Goal: Task Accomplishment & Management: Complete application form

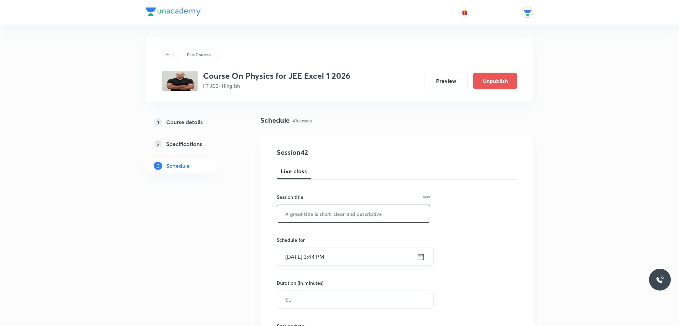
click at [336, 216] on input "text" at bounding box center [353, 213] width 153 height 17
type input "Electromagnetic Induction"
click at [423, 258] on icon at bounding box center [421, 257] width 9 height 10
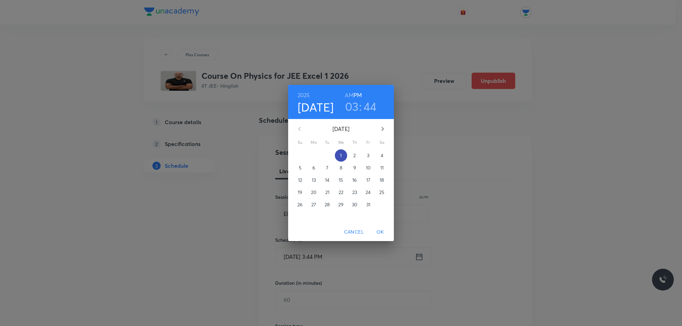
click at [340, 158] on p "1" at bounding box center [341, 155] width 2 height 7
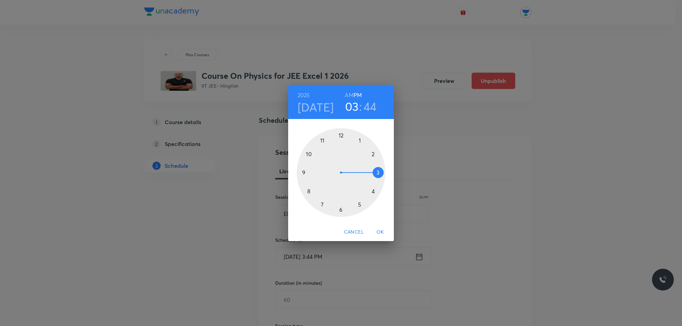
click at [357, 231] on span "Cancel" at bounding box center [354, 232] width 20 height 9
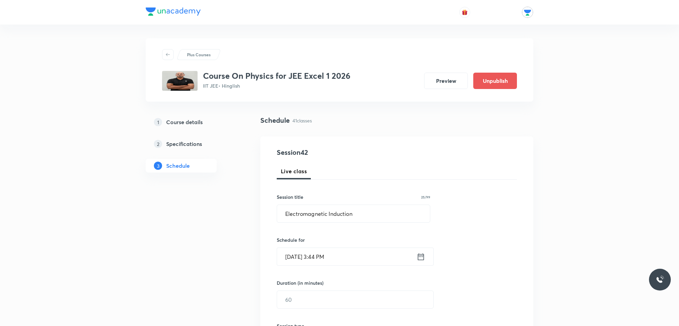
click at [421, 255] on icon at bounding box center [421, 257] width 9 height 10
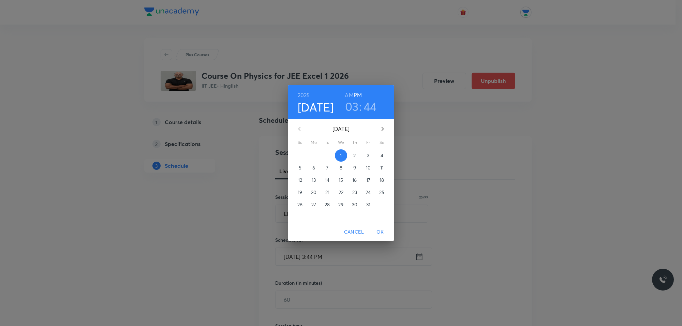
click at [356, 153] on span "2" at bounding box center [355, 155] width 12 height 7
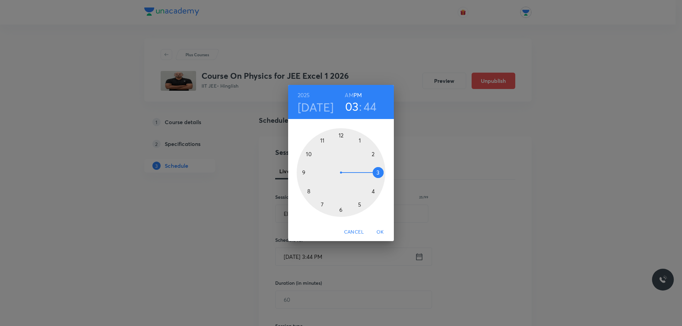
click at [360, 138] on div at bounding box center [341, 172] width 89 height 89
click at [341, 132] on div at bounding box center [341, 172] width 89 height 89
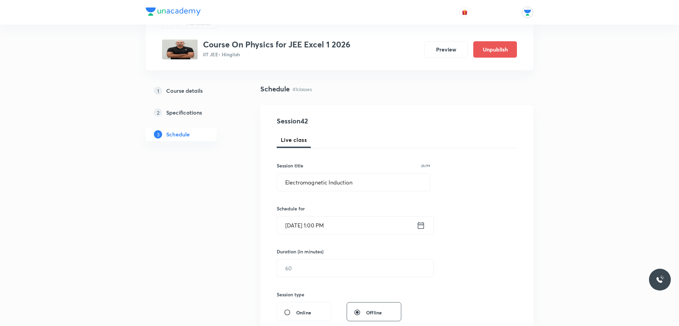
scroll to position [85, 0]
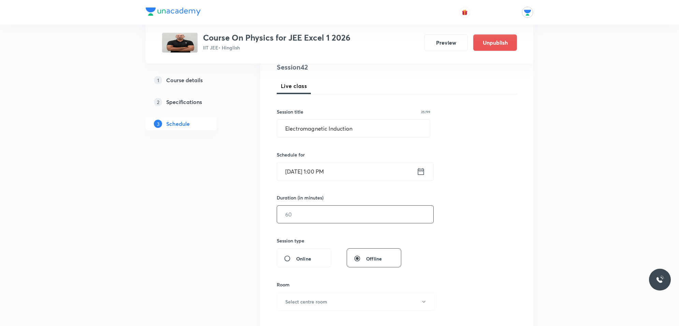
click at [323, 210] on input "text" at bounding box center [355, 214] width 156 height 17
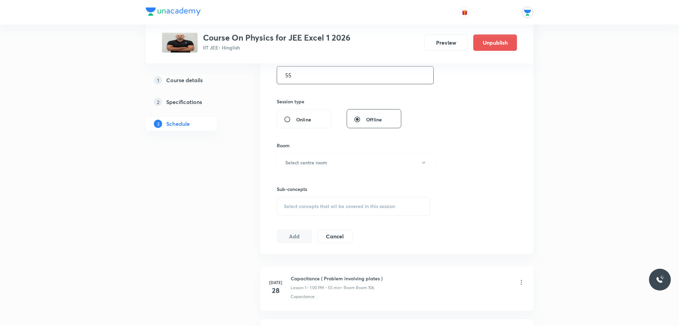
scroll to position [256, 0]
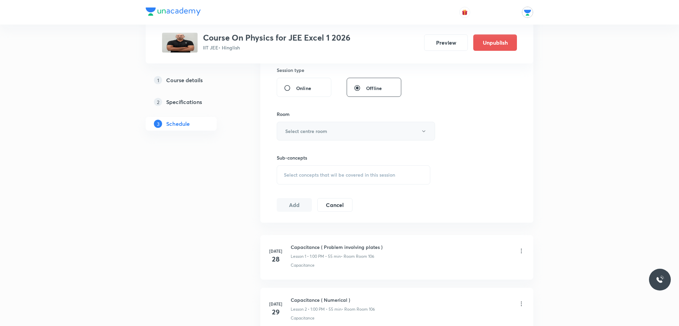
type input "55"
click at [313, 132] on h6 "Select centre room" at bounding box center [306, 131] width 42 height 7
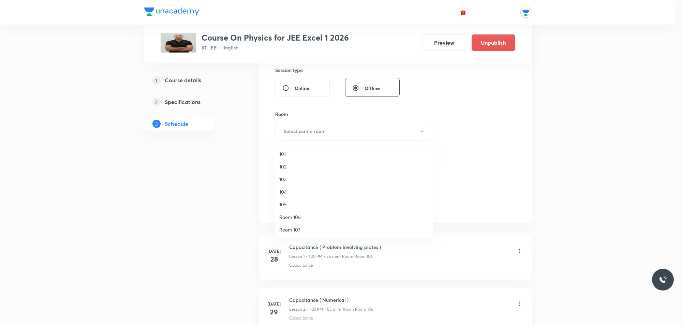
click at [300, 231] on span "Room 107" at bounding box center [353, 229] width 149 height 7
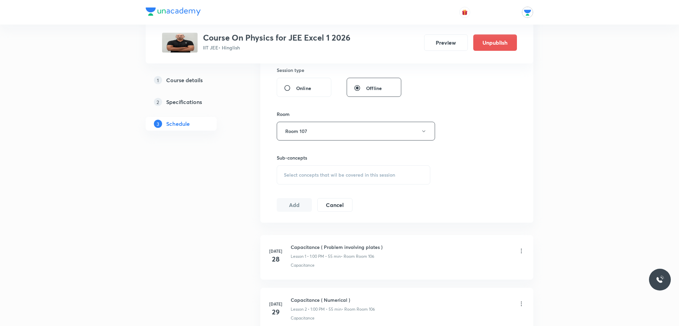
click at [348, 176] on span "Select concepts that wil be covered in this session" at bounding box center [339, 174] width 111 height 5
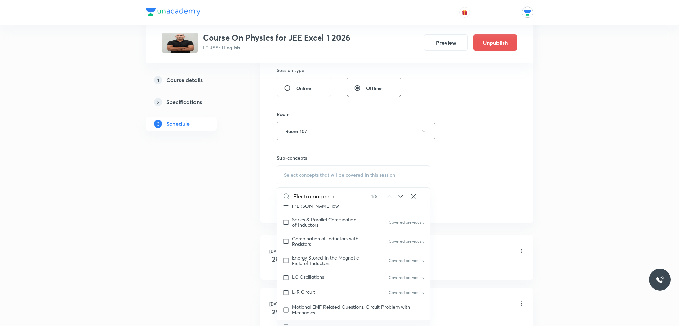
scroll to position [8814, 0]
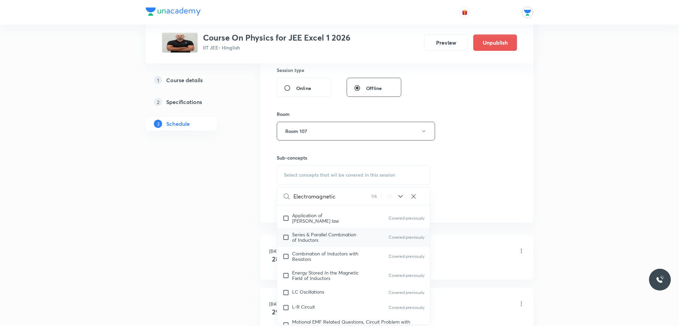
type input "Electromagnetic"
click at [285, 239] on input "checkbox" at bounding box center [287, 237] width 10 height 11
checkbox input "true"
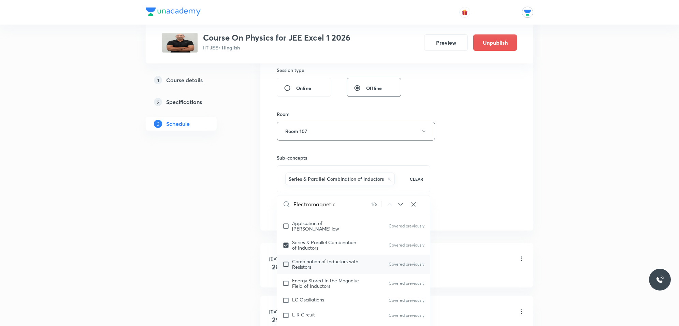
click at [286, 267] on input "checkbox" at bounding box center [287, 264] width 10 height 11
checkbox input "true"
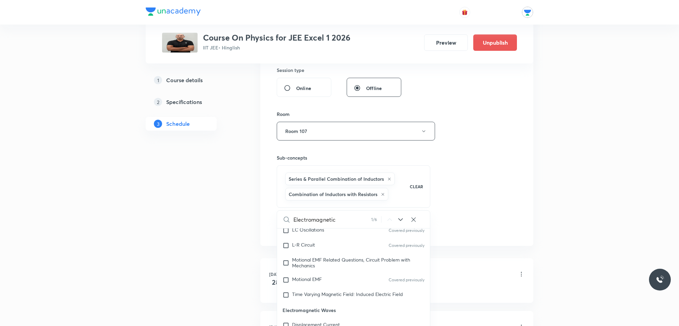
scroll to position [8942, 0]
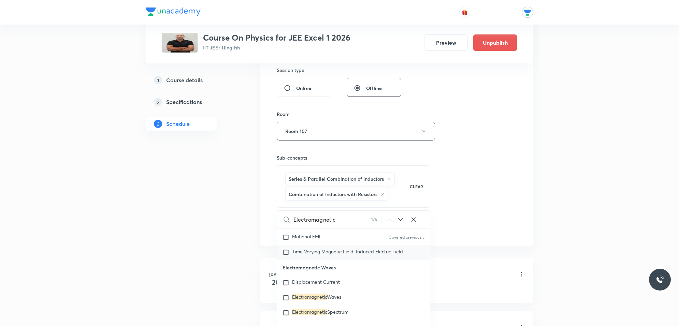
click at [287, 254] on input "checkbox" at bounding box center [287, 252] width 10 height 7
checkbox input "true"
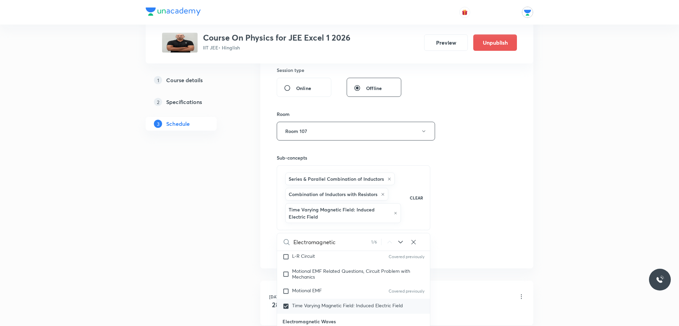
scroll to position [8899, 0]
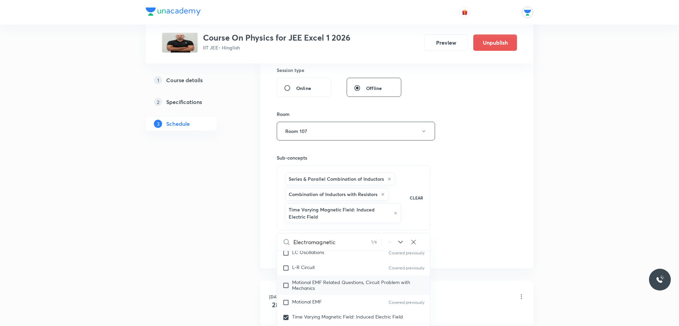
click at [287, 287] on input "checkbox" at bounding box center [287, 285] width 10 height 11
checkbox input "true"
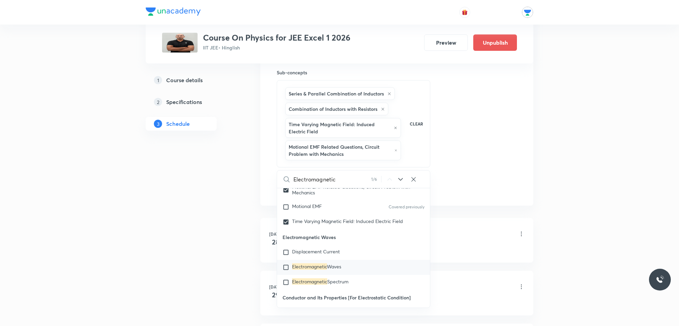
scroll to position [8942, 0]
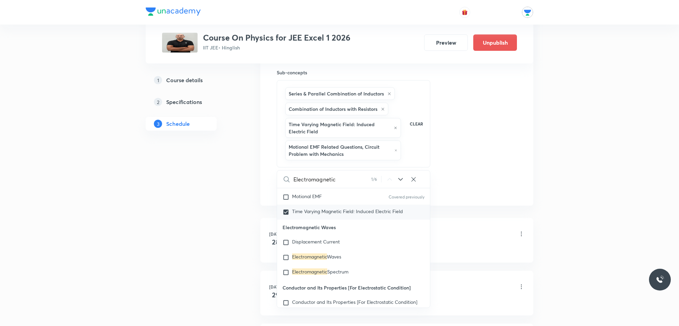
click at [286, 214] on input "checkbox" at bounding box center [287, 212] width 10 height 7
checkbox input "false"
checkbox input "true"
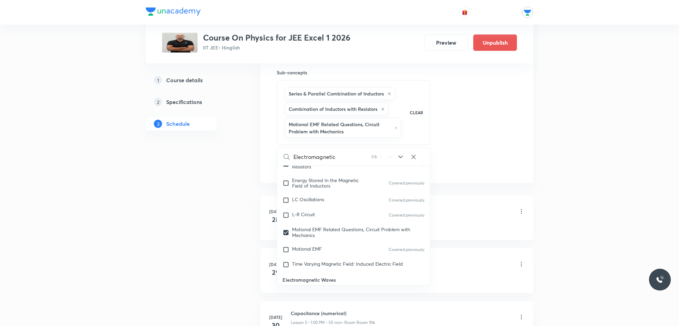
scroll to position [8856, 0]
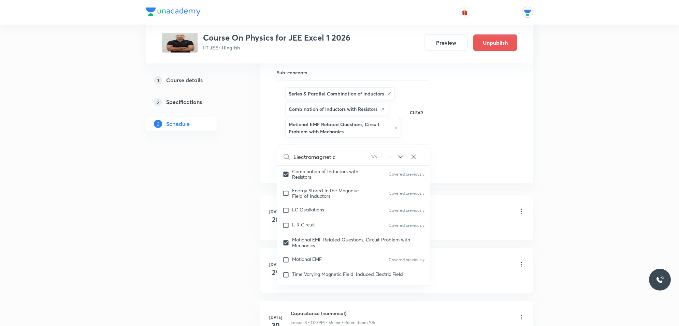
click at [465, 203] on li "Jul 28 Capacitance ( Problem involving plates ) Lesson 1 • 1:00 PM • 55 min • R…" at bounding box center [396, 217] width 273 height 45
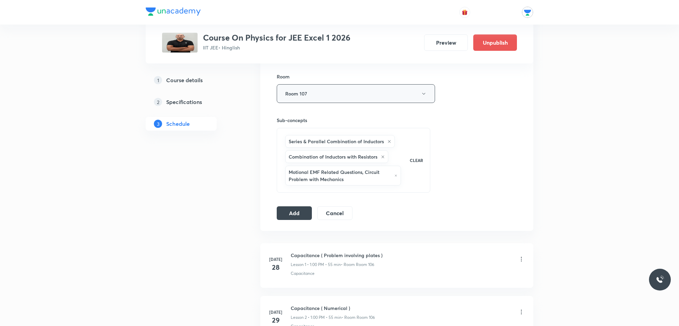
scroll to position [298, 0]
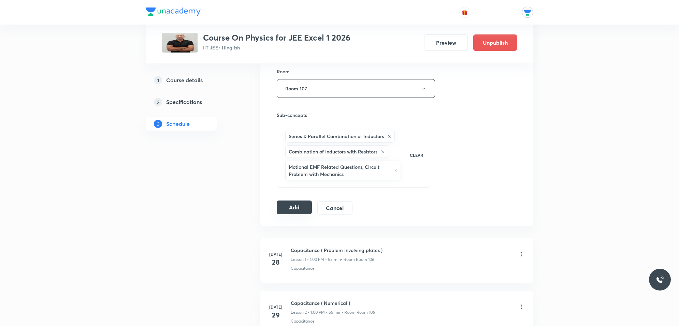
click at [301, 207] on button "Add" at bounding box center [294, 208] width 35 height 14
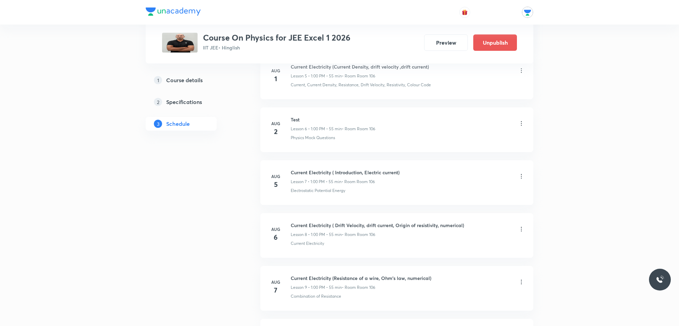
scroll to position [0, 0]
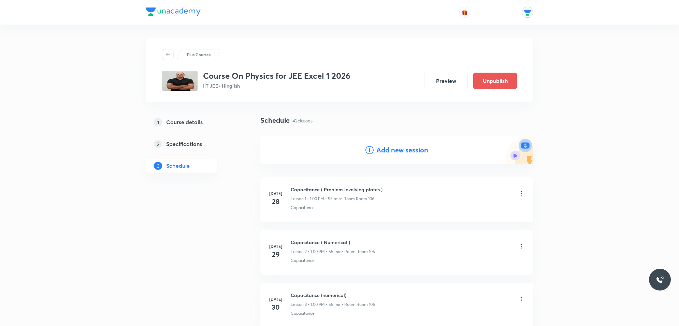
click at [397, 148] on h4 "Add new session" at bounding box center [402, 150] width 52 height 10
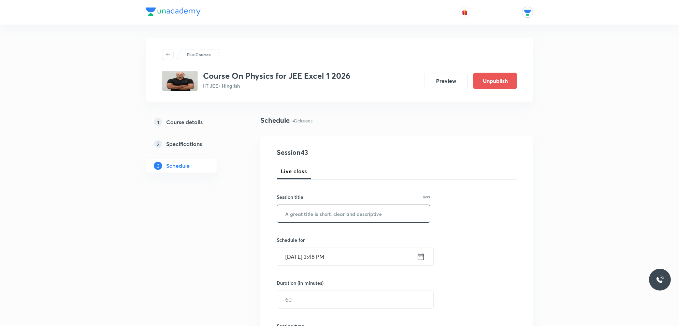
click at [339, 218] on input "text" at bounding box center [353, 213] width 153 height 17
type input "Electromagnetic Induction"
click at [420, 258] on icon at bounding box center [421, 257] width 9 height 10
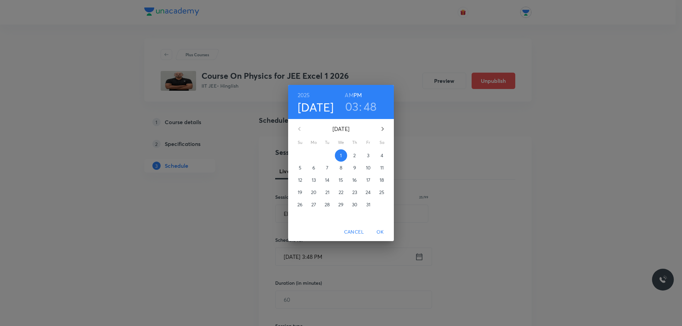
click at [367, 155] on p "3" at bounding box center [368, 155] width 2 height 7
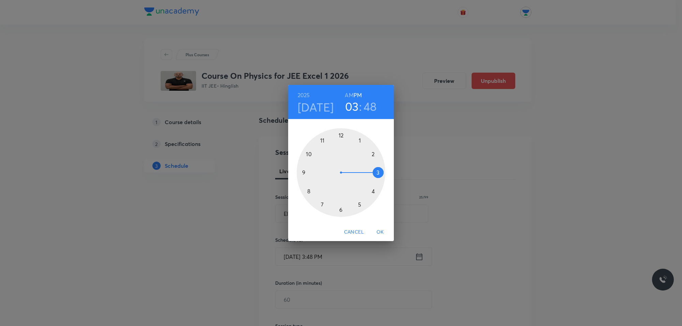
click at [360, 139] on div at bounding box center [341, 172] width 89 height 89
click at [342, 132] on div at bounding box center [341, 172] width 89 height 89
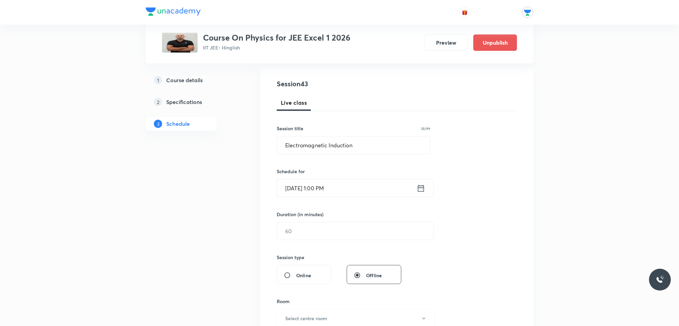
scroll to position [85, 0]
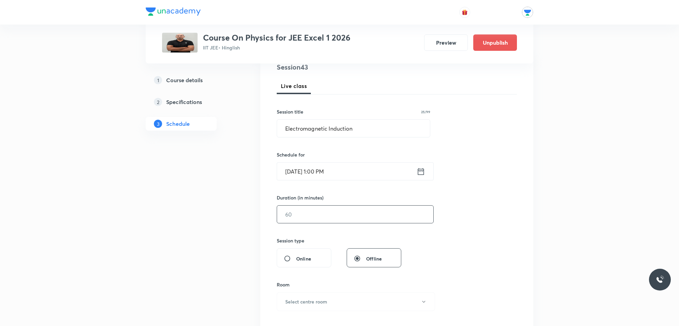
click at [361, 220] on input "text" at bounding box center [355, 214] width 156 height 17
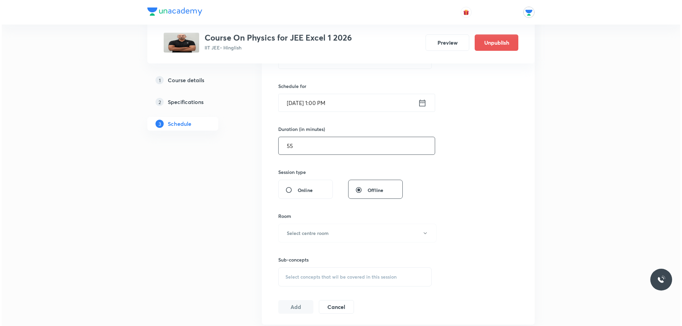
scroll to position [171, 0]
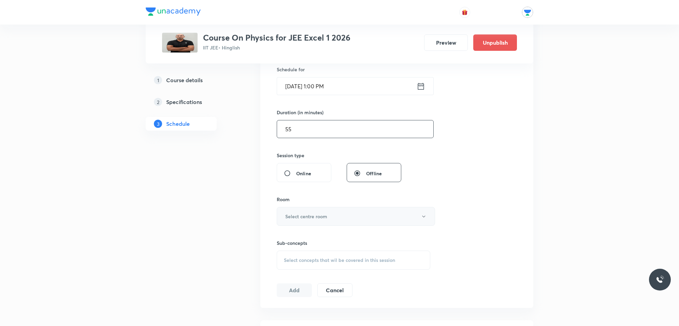
type input "55"
click at [325, 220] on h6 "Select centre room" at bounding box center [306, 216] width 42 height 7
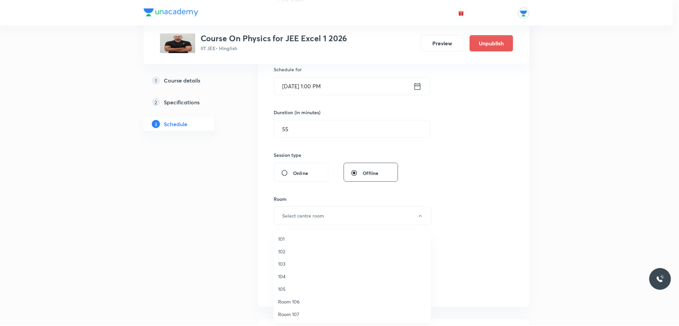
scroll to position [0, 0]
click at [287, 311] on span "Room 107" at bounding box center [353, 314] width 149 height 7
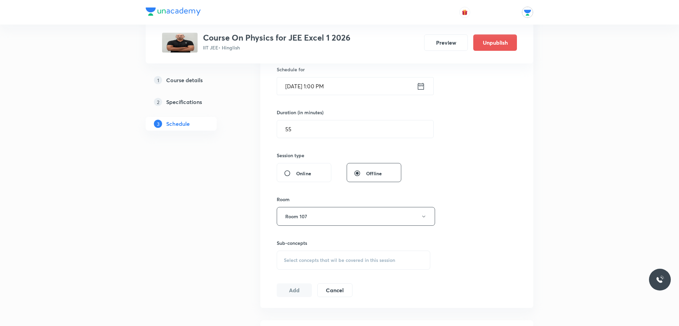
click at [313, 260] on span "Select concepts that wil be covered in this session" at bounding box center [339, 260] width 111 height 5
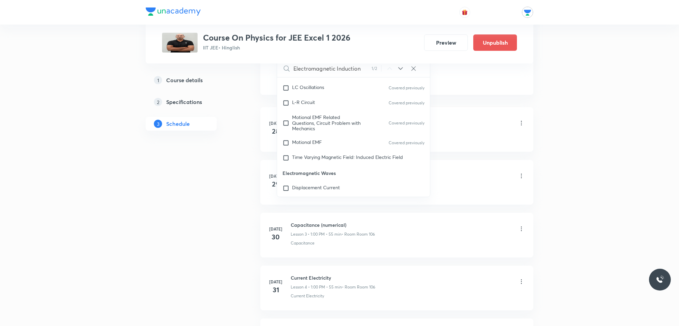
scroll to position [8899, 0]
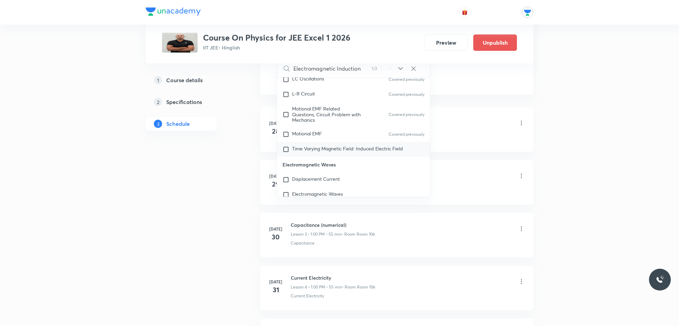
type input "Electromagnetic Induction"
click at [286, 148] on input "checkbox" at bounding box center [287, 149] width 10 height 7
checkbox input "true"
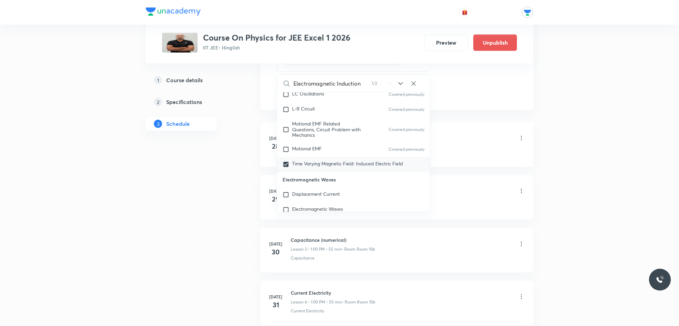
scroll to position [8856, 0]
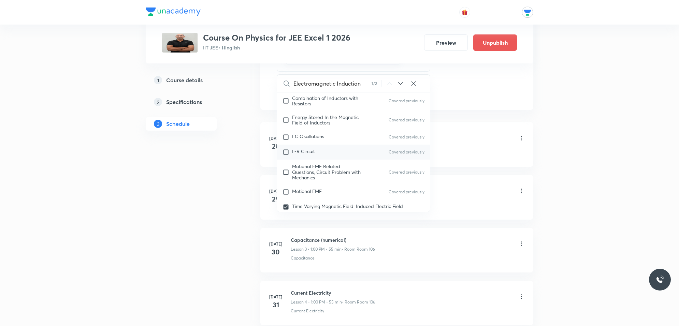
click at [288, 152] on input "checkbox" at bounding box center [287, 152] width 10 height 7
checkbox input "true"
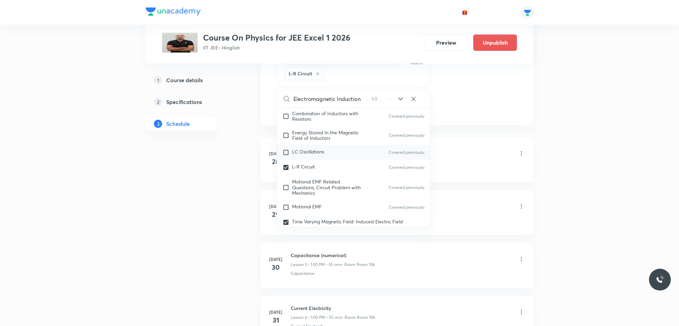
click at [286, 154] on input "checkbox" at bounding box center [287, 152] width 10 height 7
checkbox input "true"
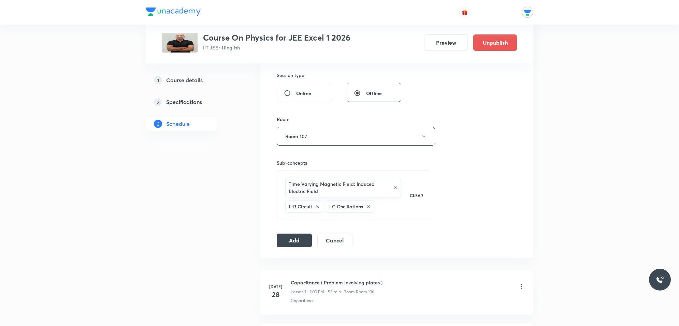
scroll to position [256, 0]
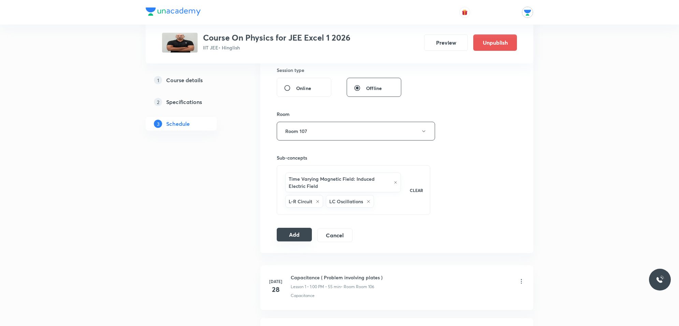
click at [298, 239] on button "Add" at bounding box center [294, 235] width 35 height 14
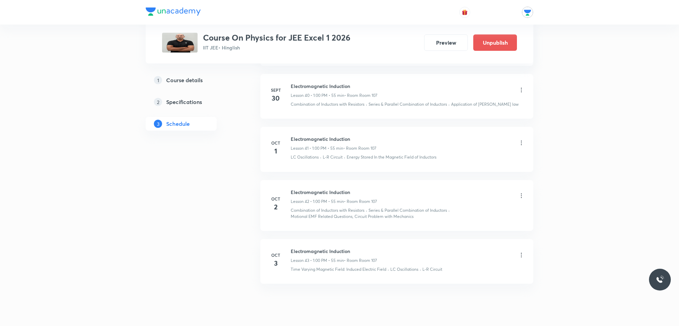
scroll to position [2159, 0]
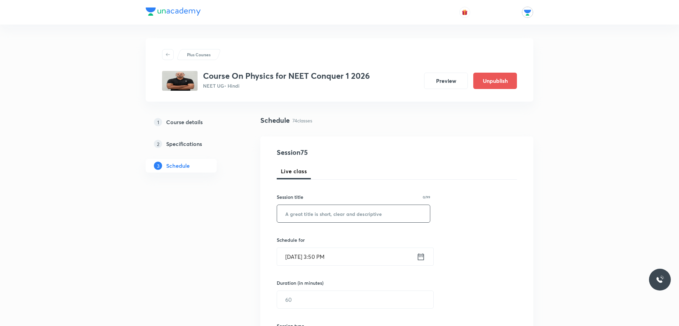
drag, startPoint x: 0, startPoint y: 0, endPoint x: 331, endPoint y: 214, distance: 394.2
click at [331, 214] on input "text" at bounding box center [353, 213] width 153 height 17
type input "Thermal Properties of matter"
click at [421, 256] on icon at bounding box center [421, 256] width 6 height 7
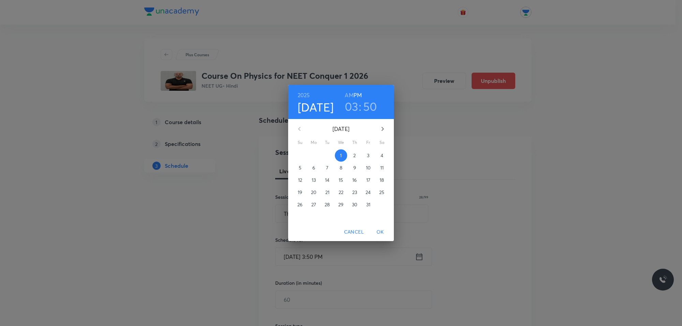
click at [357, 154] on span "2" at bounding box center [355, 155] width 12 height 7
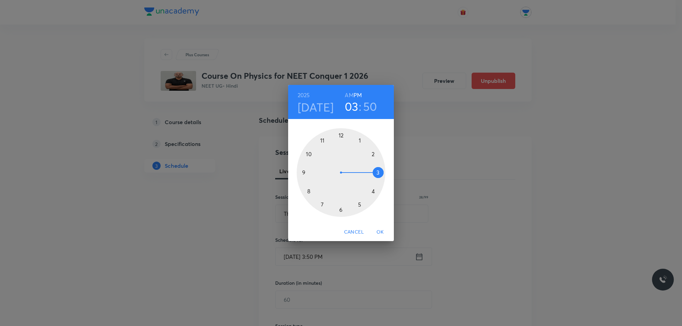
click at [308, 154] on div at bounding box center [341, 172] width 89 height 89
click at [347, 94] on h6 "AM" at bounding box center [349, 95] width 9 height 10
click at [372, 153] on div at bounding box center [341, 172] width 89 height 89
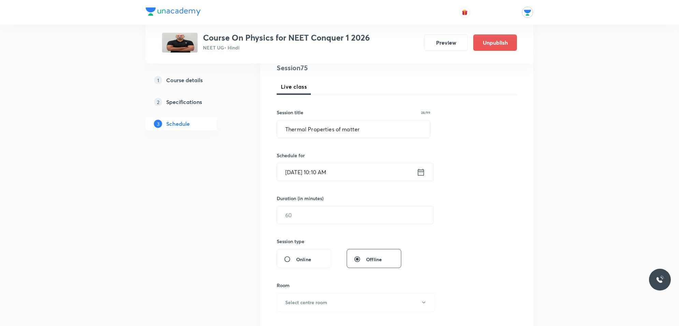
scroll to position [85, 0]
drag, startPoint x: 352, startPoint y: 209, endPoint x: 356, endPoint y: 214, distance: 5.9
click at [353, 211] on input "text" at bounding box center [355, 214] width 156 height 17
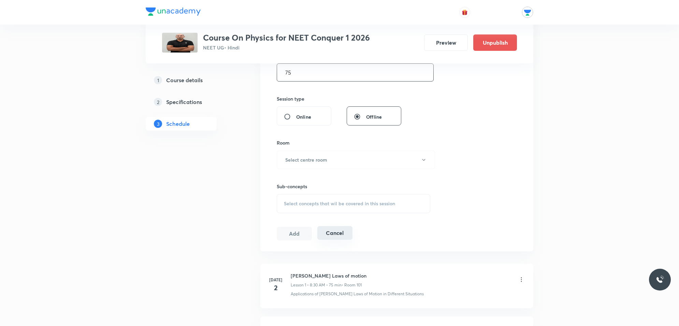
scroll to position [256, 0]
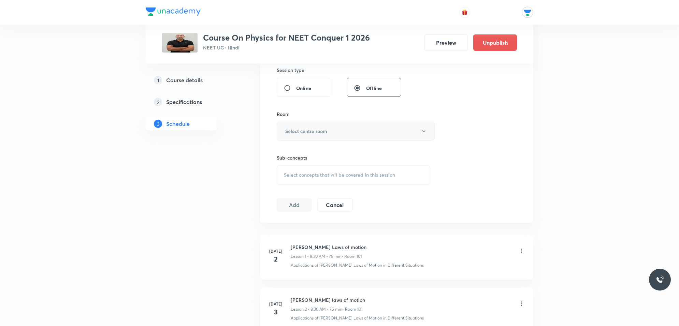
type input "75"
click at [330, 132] on button "Select centre room" at bounding box center [356, 131] width 158 height 19
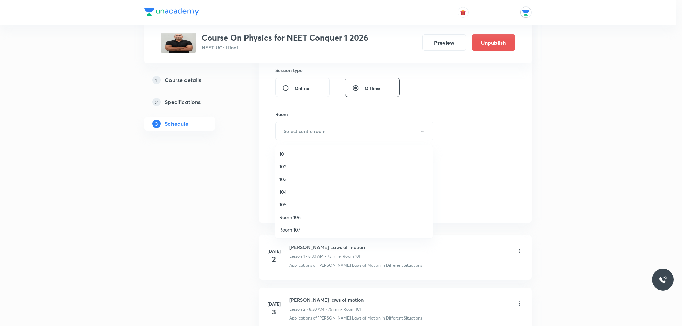
click at [287, 156] on span "101" at bounding box center [353, 153] width 149 height 7
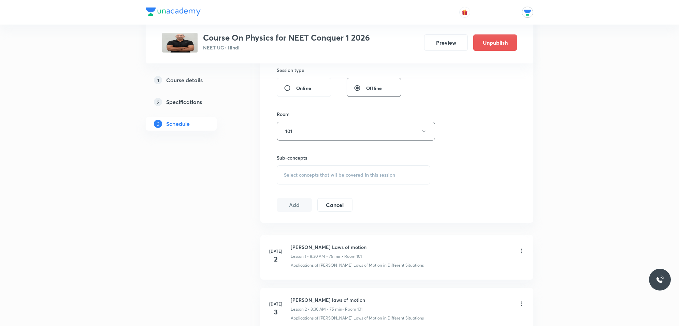
click at [315, 174] on span "Select concepts that wil be covered in this session" at bounding box center [339, 174] width 111 height 5
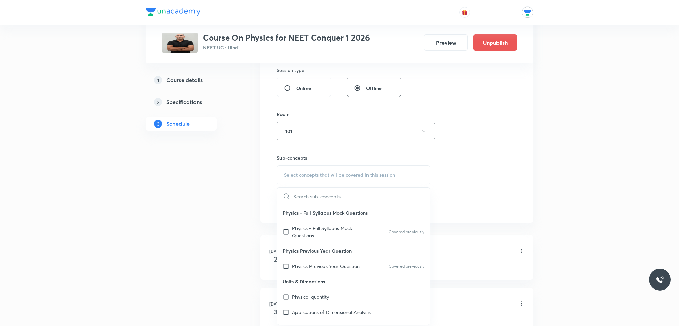
click at [334, 171] on div "Select concepts that wil be covered in this session" at bounding box center [354, 174] width 154 height 19
drag, startPoint x: 323, startPoint y: 205, endPoint x: 323, endPoint y: 201, distance: 4.4
click at [323, 204] on input "text" at bounding box center [361, 196] width 136 height 17
paste input "Thermal Properties of matter"
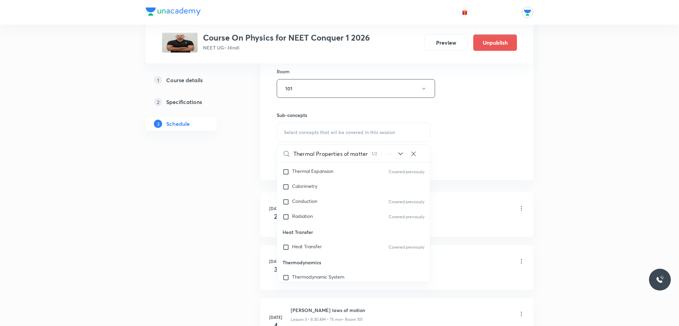
scroll to position [7890, 0]
type input "Thermal Properties of matter"
click at [286, 226] on input "checkbox" at bounding box center [287, 229] width 10 height 7
checkbox input "true"
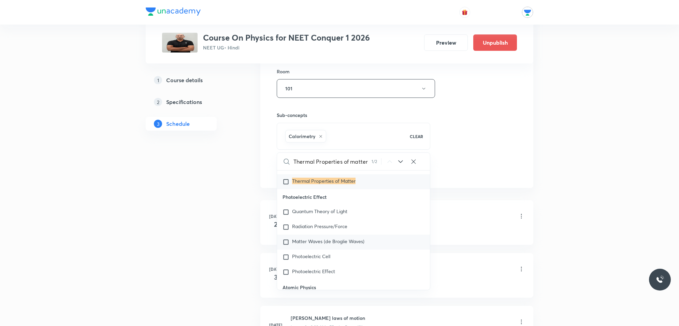
scroll to position [8359, 0]
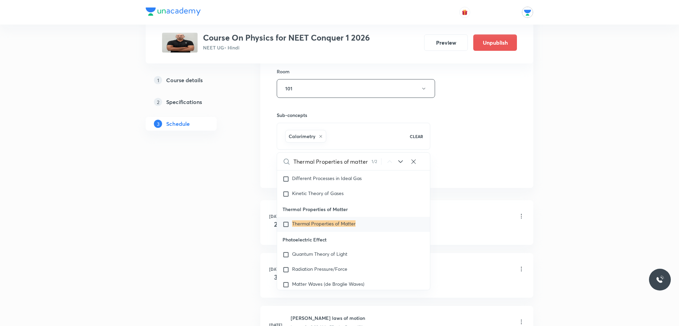
click at [284, 221] on input "checkbox" at bounding box center [287, 224] width 10 height 7
checkbox input "true"
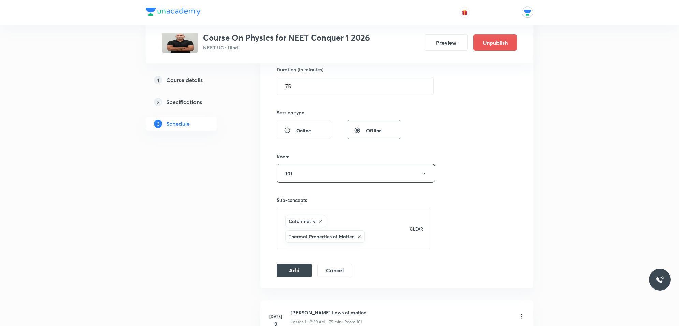
scroll to position [213, 0]
click at [297, 272] on button "Add" at bounding box center [294, 270] width 35 height 14
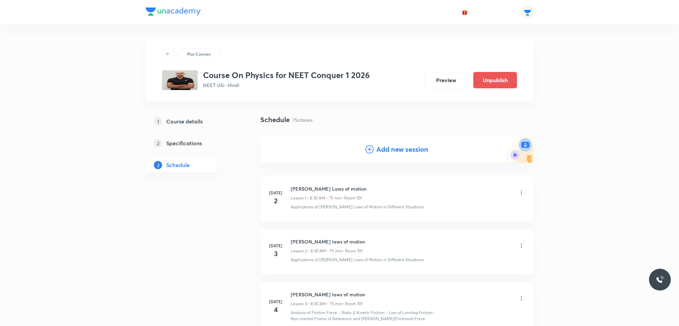
scroll to position [0, 0]
click at [386, 152] on h4 "Add new session" at bounding box center [402, 150] width 52 height 10
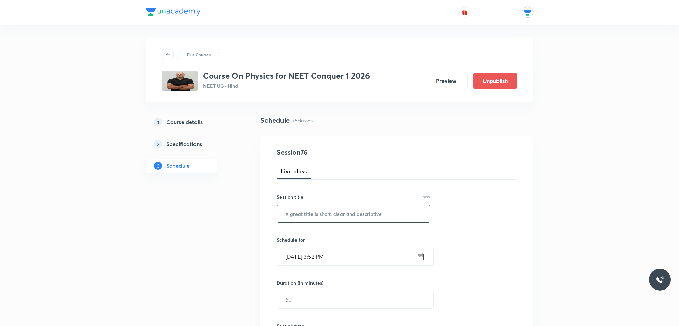
click at [320, 210] on input "text" at bounding box center [353, 213] width 153 height 17
paste input "Thermal Properties of matter"
type input "Thermal Properties of matter"
click at [420, 255] on icon at bounding box center [421, 257] width 9 height 10
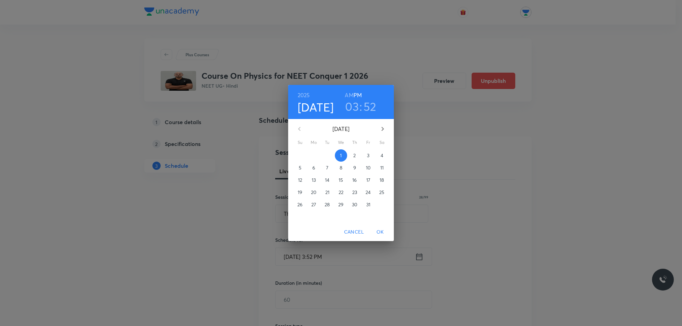
click at [367, 152] on p "3" at bounding box center [368, 155] width 2 height 7
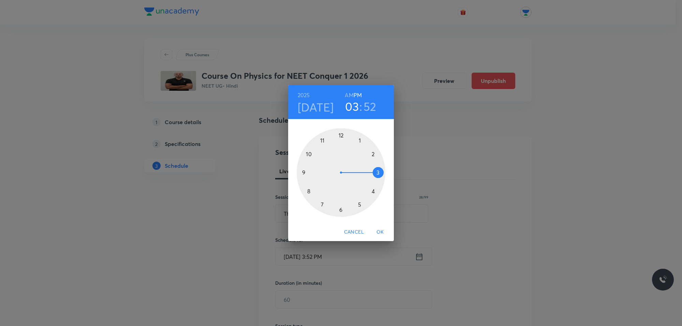
click at [308, 155] on div at bounding box center [341, 172] width 89 height 89
click at [345, 94] on h6 "AM" at bounding box center [349, 95] width 9 height 10
click at [372, 154] on div at bounding box center [341, 172] width 89 height 89
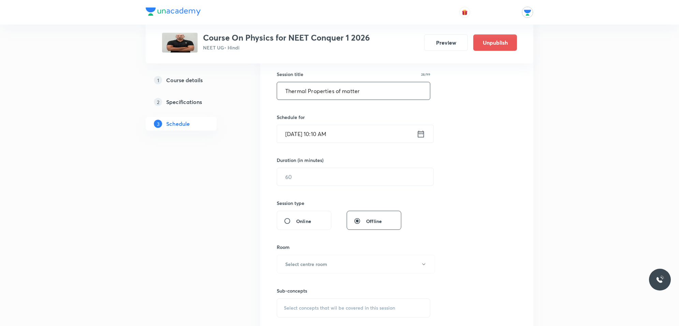
scroll to position [128, 0]
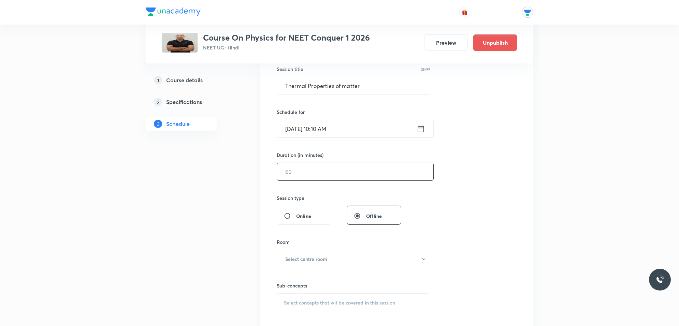
click at [335, 168] on input "text" at bounding box center [355, 171] width 156 height 17
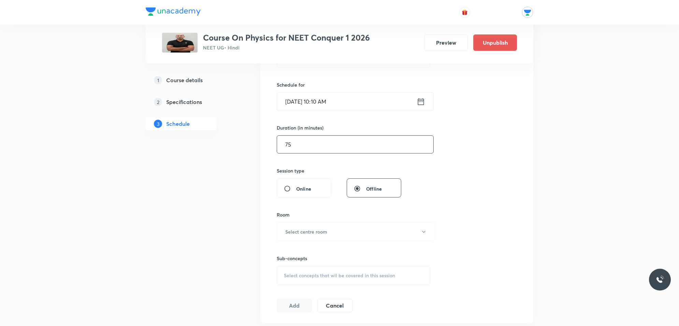
scroll to position [171, 0]
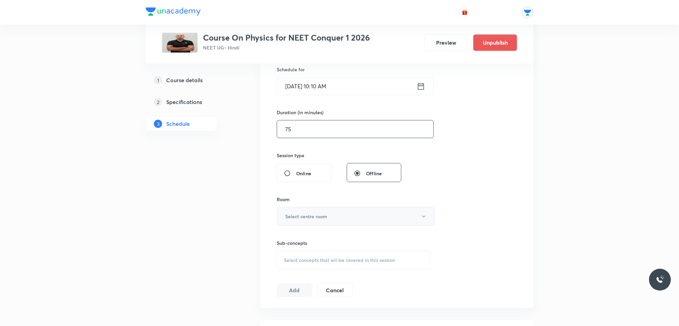
type input "75"
click at [344, 218] on button "Select centre room" at bounding box center [356, 216] width 158 height 19
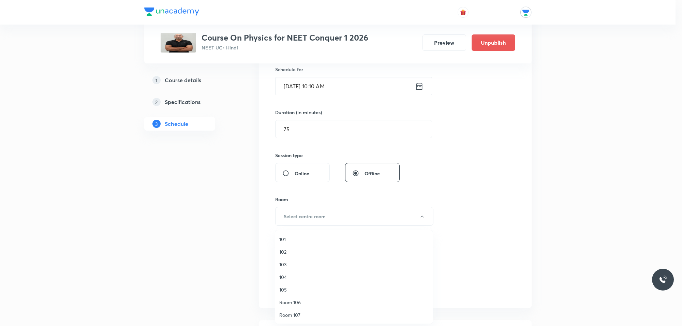
click at [285, 238] on span "101" at bounding box center [353, 239] width 149 height 7
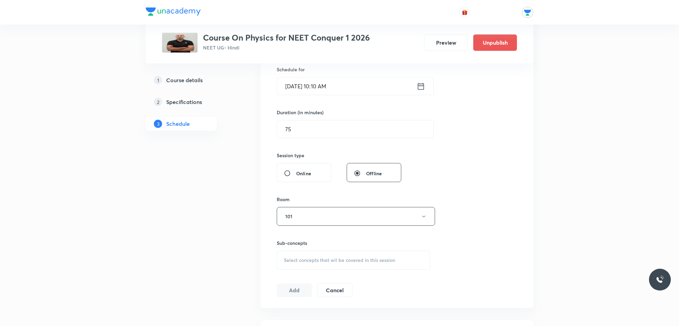
click at [314, 261] on span "Select concepts that wil be covered in this session" at bounding box center [339, 260] width 111 height 5
click at [315, 284] on input "text" at bounding box center [361, 281] width 136 height 17
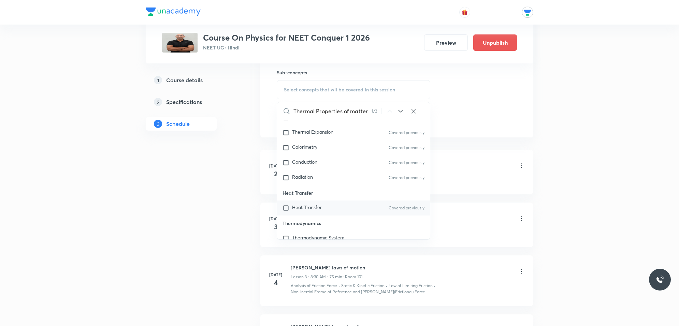
scroll to position [7933, 0]
type input "Thermal Properties of matter"
click at [285, 156] on input "checkbox" at bounding box center [287, 159] width 10 height 7
checkbox input "true"
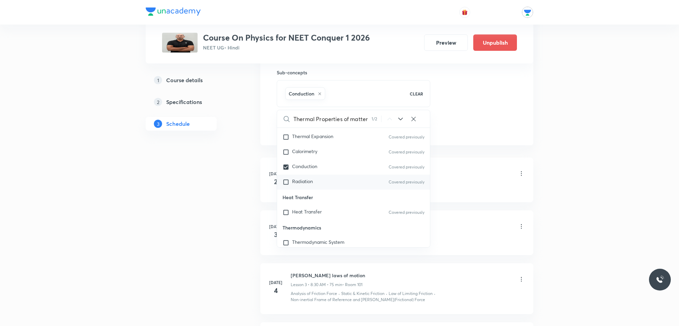
click at [288, 179] on input "checkbox" at bounding box center [287, 182] width 10 height 7
checkbox input "true"
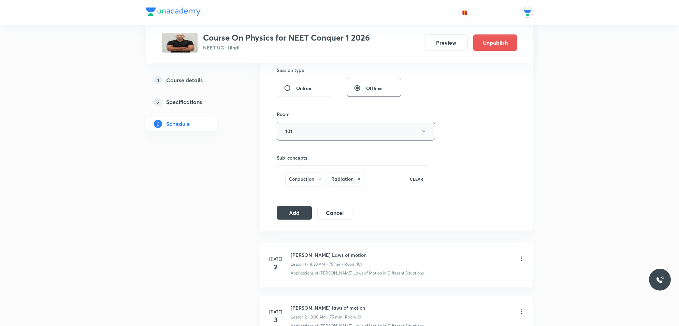
scroll to position [213, 0]
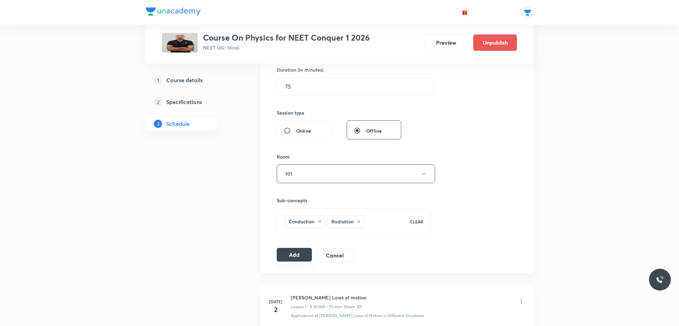
click at [291, 258] on button "Add" at bounding box center [294, 255] width 35 height 14
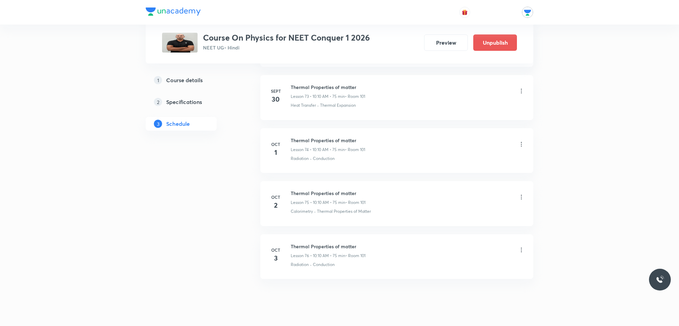
scroll to position [3966, 0]
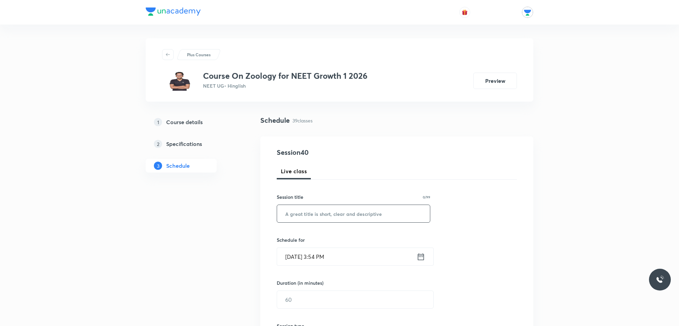
click at [314, 207] on input "text" at bounding box center [353, 213] width 153 height 17
type input "h"
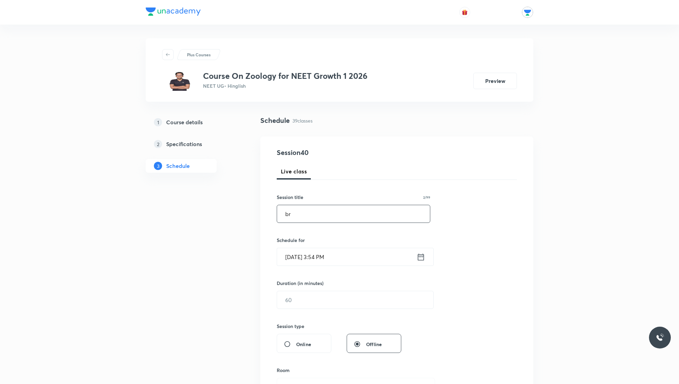
type input "b"
type input "Breathing and Exchange of gases"
click at [342, 257] on input "Oct 1, 2025, 3:54 PM" at bounding box center [347, 256] width 140 height 17
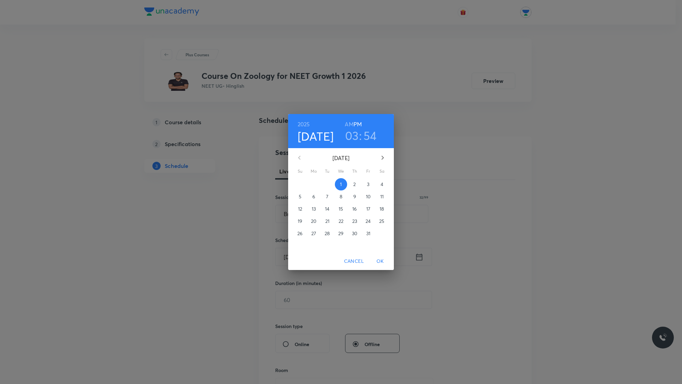
click at [354, 135] on h3 "03" at bounding box center [352, 135] width 14 height 14
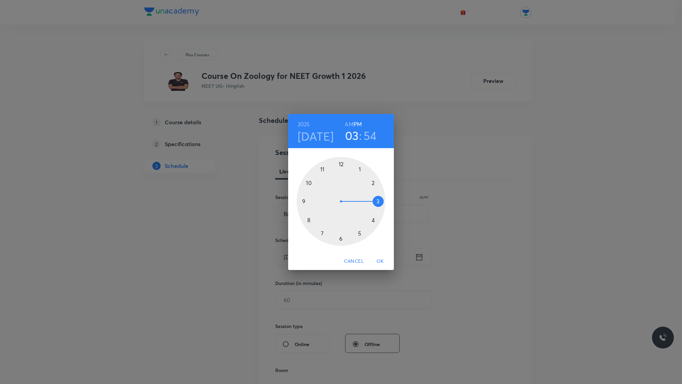
click at [340, 237] on div at bounding box center [341, 201] width 89 height 89
click at [374, 181] on div at bounding box center [341, 201] width 89 height 89
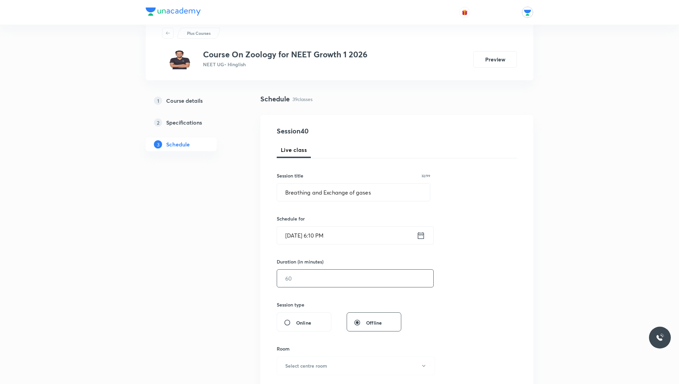
scroll to position [43, 0]
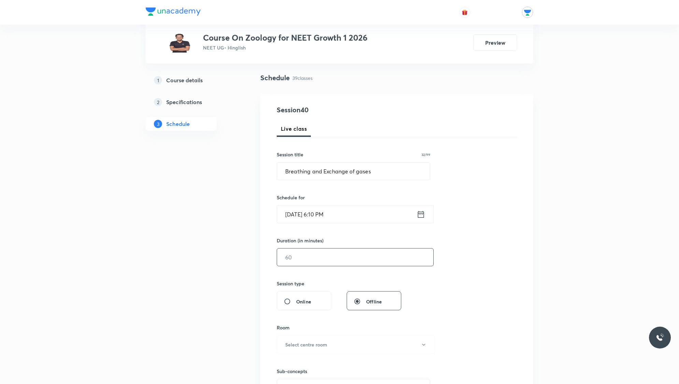
click at [346, 253] on input "text" at bounding box center [355, 256] width 156 height 17
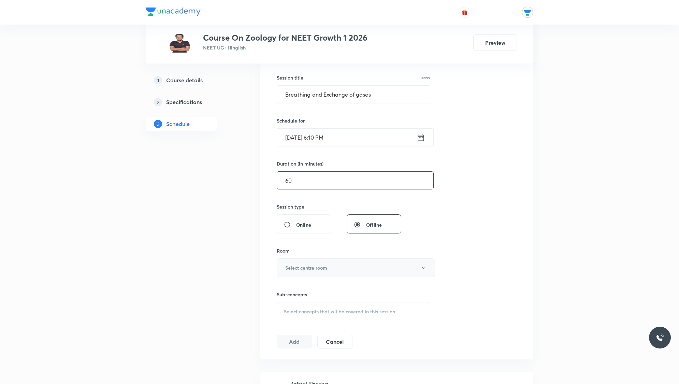
scroll to position [128, 0]
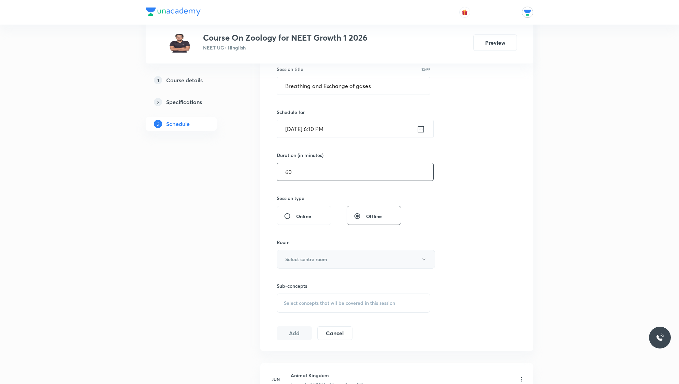
type input "60"
click at [335, 252] on button "Select centre room" at bounding box center [356, 259] width 158 height 19
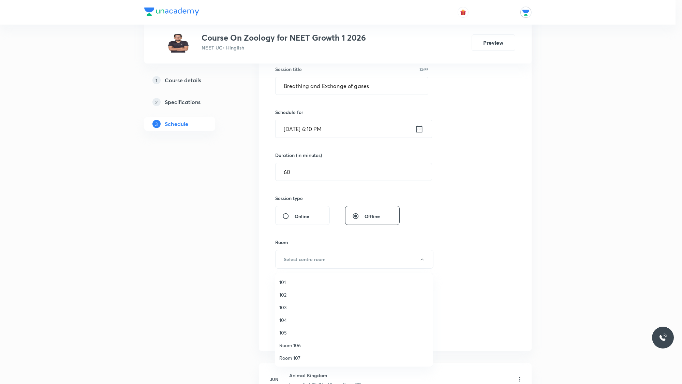
click at [285, 319] on span "104" at bounding box center [353, 319] width 149 height 7
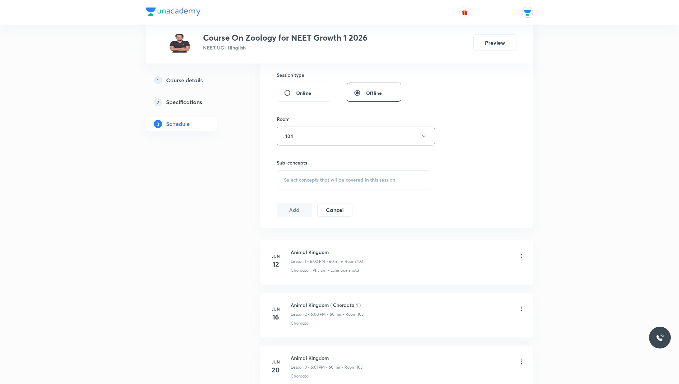
scroll to position [256, 0]
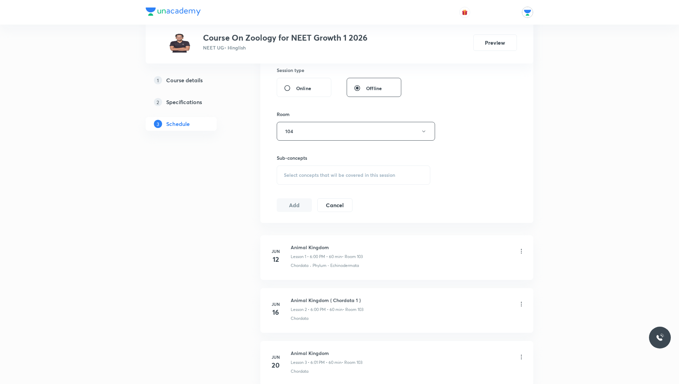
click at [341, 174] on span "Select concepts that wil be covered in this session" at bounding box center [339, 174] width 111 height 5
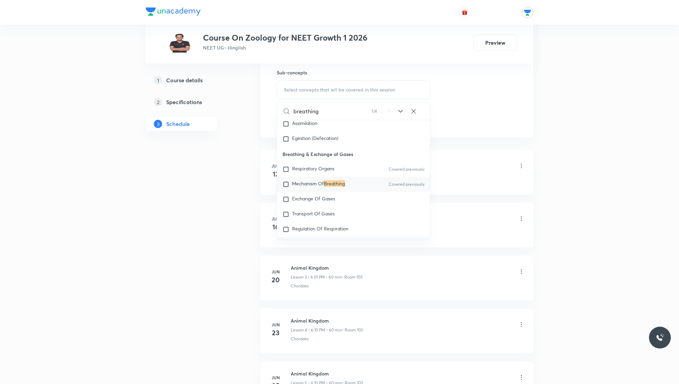
scroll to position [560, 0]
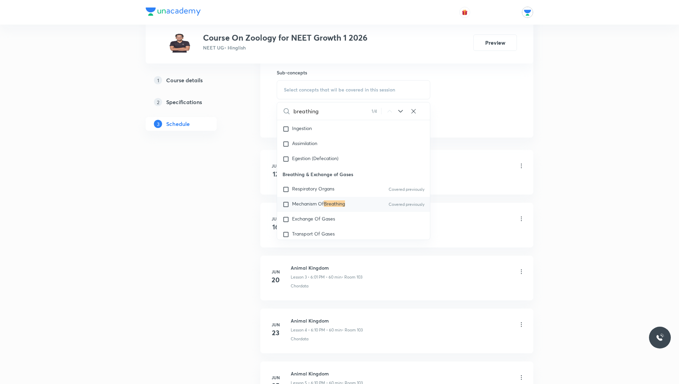
type input "breathing"
click at [287, 208] on input "checkbox" at bounding box center [287, 204] width 10 height 7
checkbox input "true"
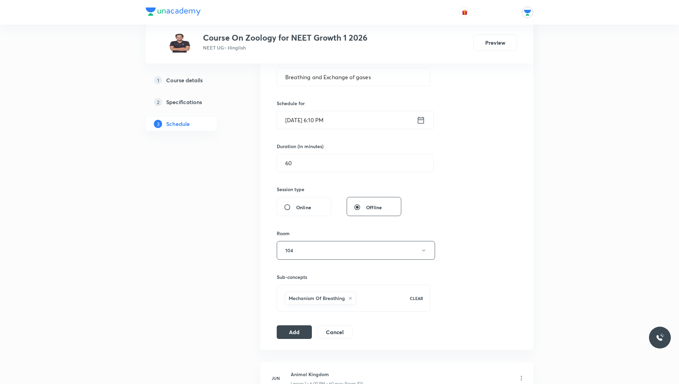
scroll to position [171, 0]
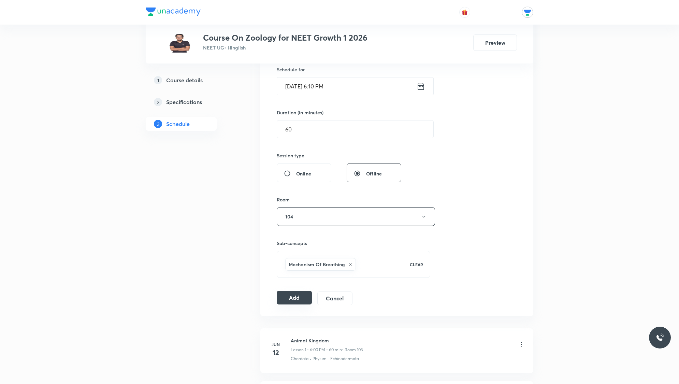
click at [296, 297] on button "Add" at bounding box center [294, 298] width 35 height 14
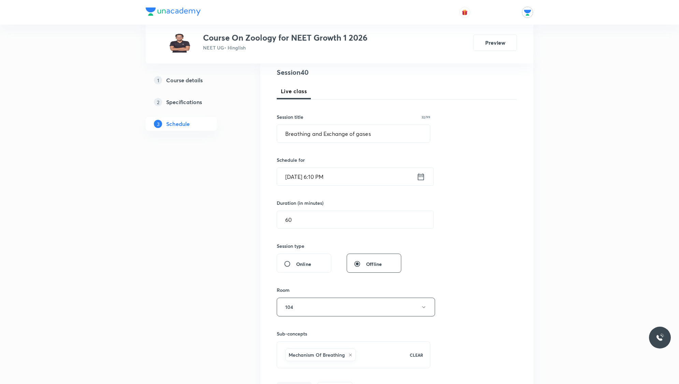
scroll to position [0, 0]
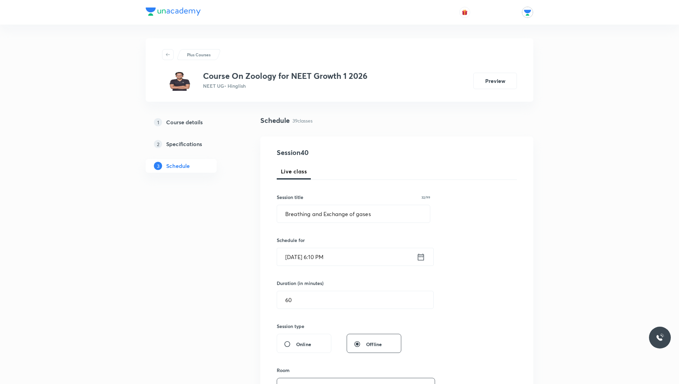
drag, startPoint x: 292, startPoint y: 119, endPoint x: 323, endPoint y: 120, distance: 31.4
click at [323, 120] on div "Schedule 39 classes" at bounding box center [396, 120] width 273 height 10
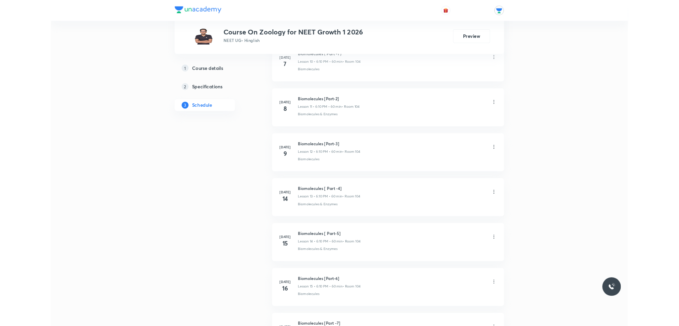
scroll to position [597, 0]
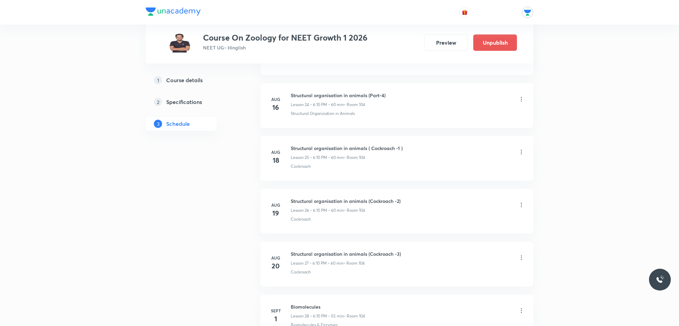
scroll to position [1404, 0]
